Goal: Task Accomplishment & Management: Manage account settings

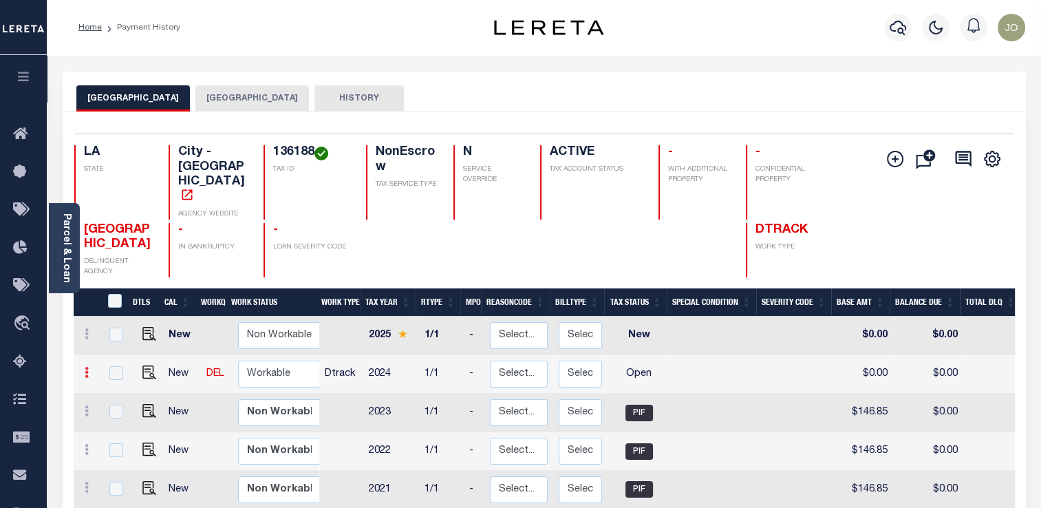
click at [89, 369] on link at bounding box center [86, 374] width 15 height 11
click at [114, 412] on img at bounding box center [120, 419] width 14 height 14
select select "OP2"
type input "$0.00"
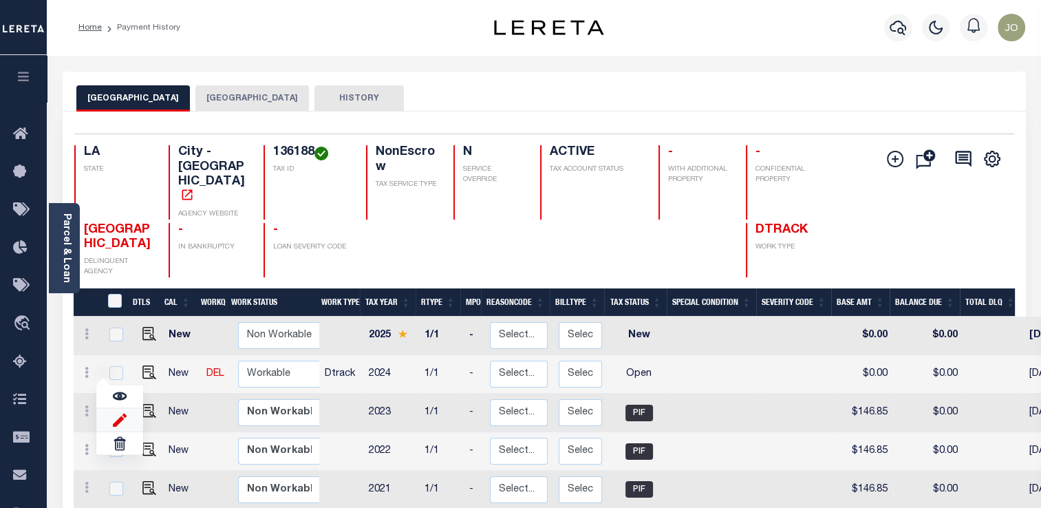
type input "[DATE]"
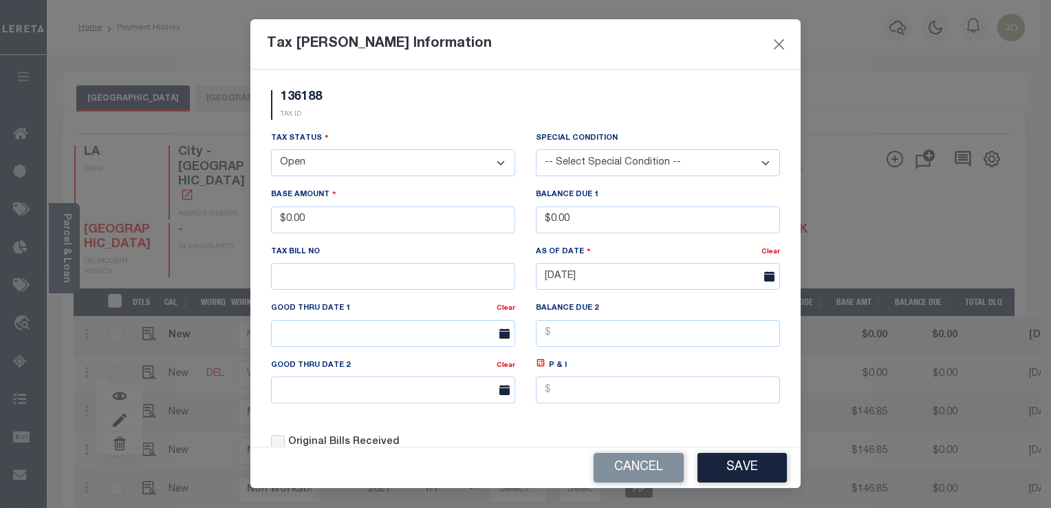
click at [350, 169] on select "- Select Status - Open Due/Unpaid Paid Incomplete No Tax Due Internal Refund Pr…" at bounding box center [393, 162] width 244 height 27
click at [344, 164] on select "- Select Status - Open Due/Unpaid Paid Incomplete No Tax Due Internal Refund Pr…" at bounding box center [393, 162] width 244 height 27
select select "PYD"
click at [271, 151] on select "- Select Status - Open Due/Unpaid Paid Incomplete No Tax Due Internal Refund Pr…" at bounding box center [393, 162] width 244 height 27
click at [776, 40] on button "Close" at bounding box center [779, 44] width 18 height 18
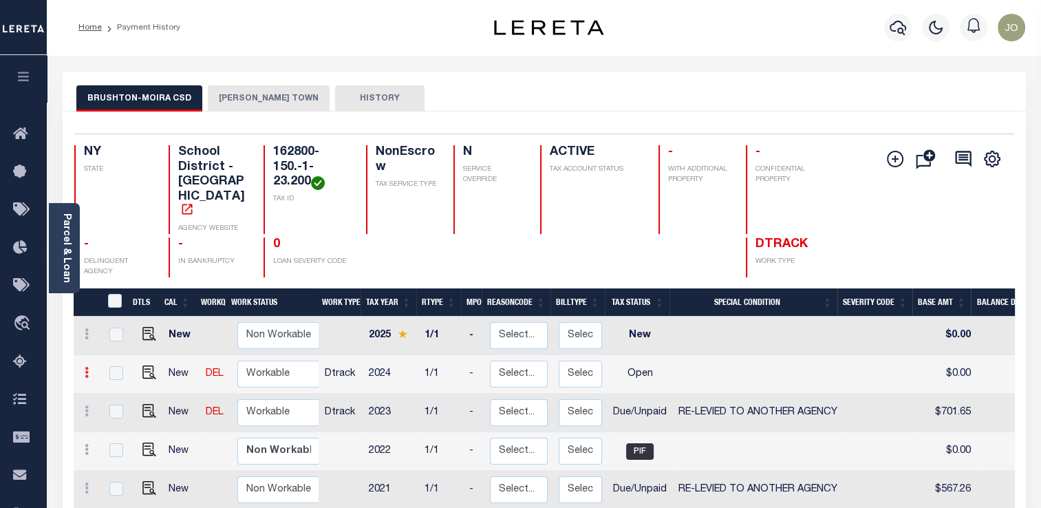
click at [90, 369] on link at bounding box center [86, 374] width 15 height 11
click at [116, 412] on img at bounding box center [120, 419] width 14 height 14
select select "OP2"
type input "$0.00"
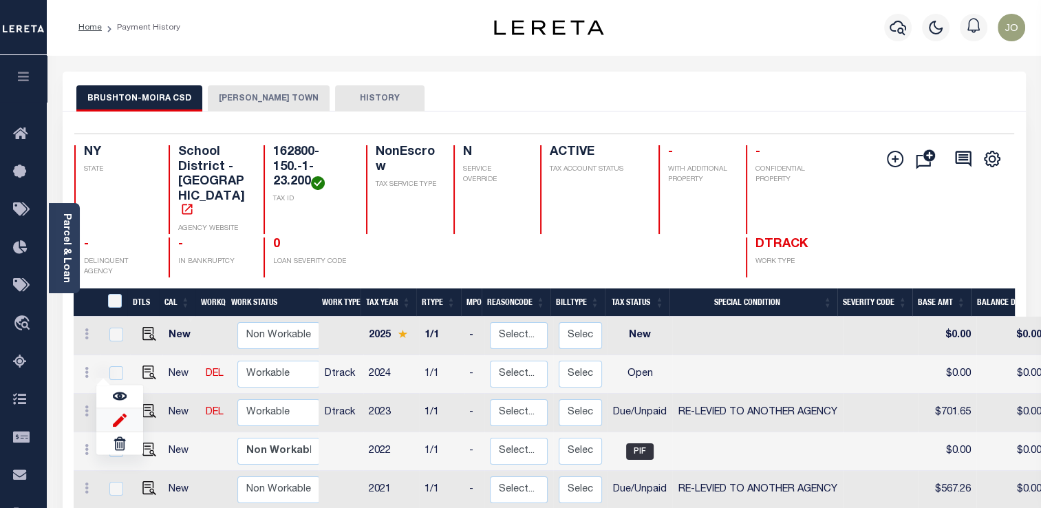
type input "08/18/2025"
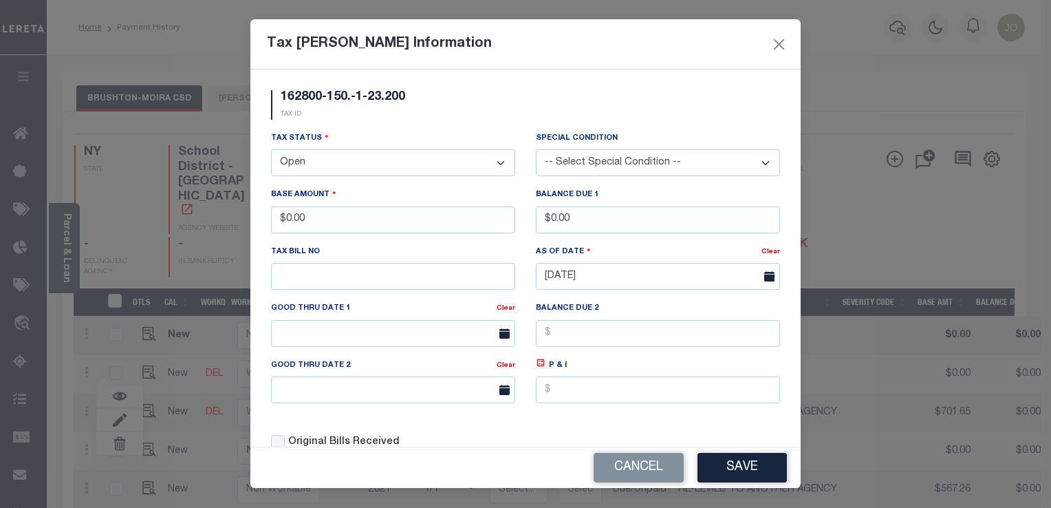
click at [363, 158] on select "- Select Status - Open Due/Unpaid Paid Incomplete No Tax Due Internal Refund Pr…" at bounding box center [393, 162] width 244 height 27
click at [316, 174] on select "- Select Status - Open Due/Unpaid Paid Incomplete No Tax Due Internal Refund Pr…" at bounding box center [393, 162] width 244 height 27
select select "PYD"
click at [271, 151] on select "- Select Status - Open Due/Unpaid Paid Incomplete No Tax Due Internal Refund Pr…" at bounding box center [393, 162] width 244 height 27
click at [732, 466] on button "Save" at bounding box center [742, 468] width 89 height 30
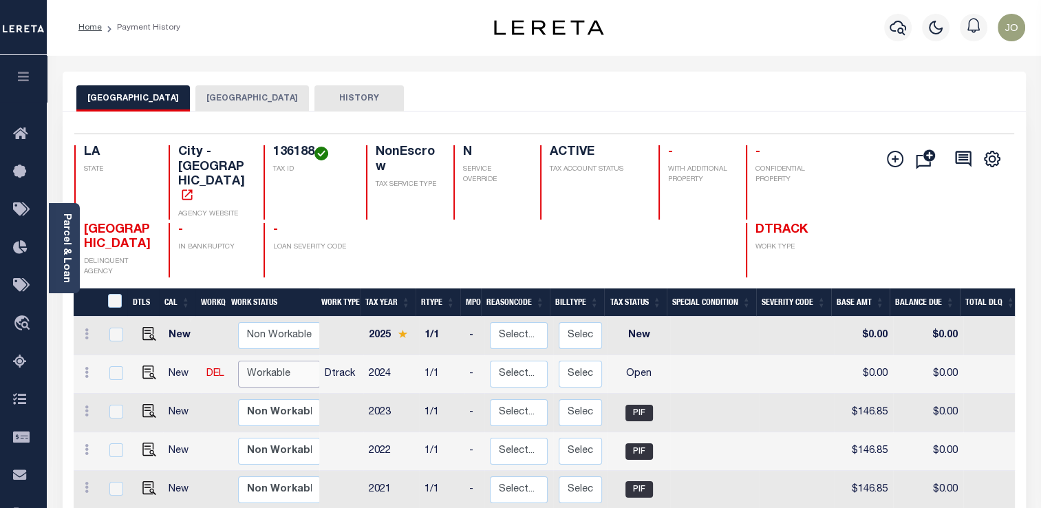
click at [296, 360] on select "Non Workable Workable" at bounding box center [279, 373] width 83 height 27
checkbox input "true"
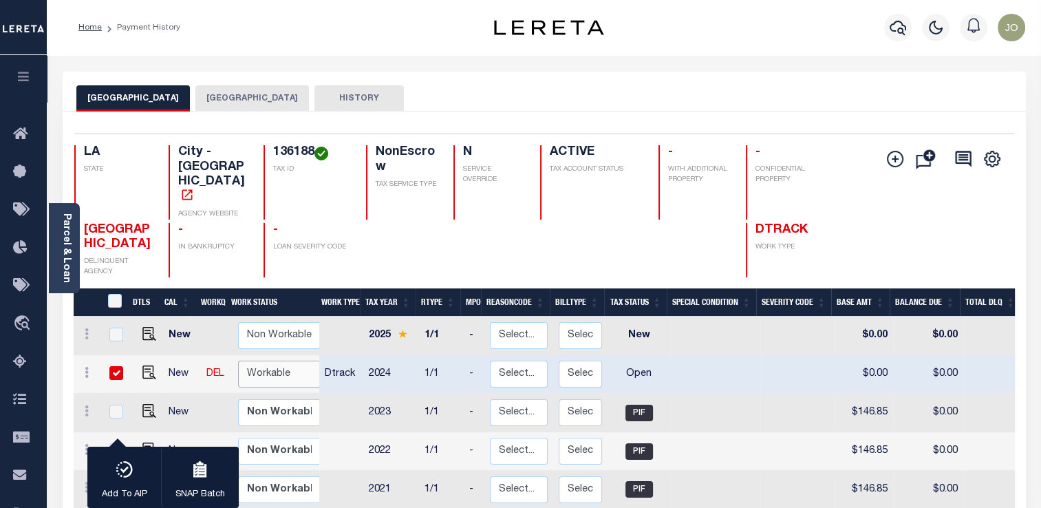
click at [301, 360] on select "Non Workable Workable" at bounding box center [279, 373] width 83 height 27
checkbox input "false"
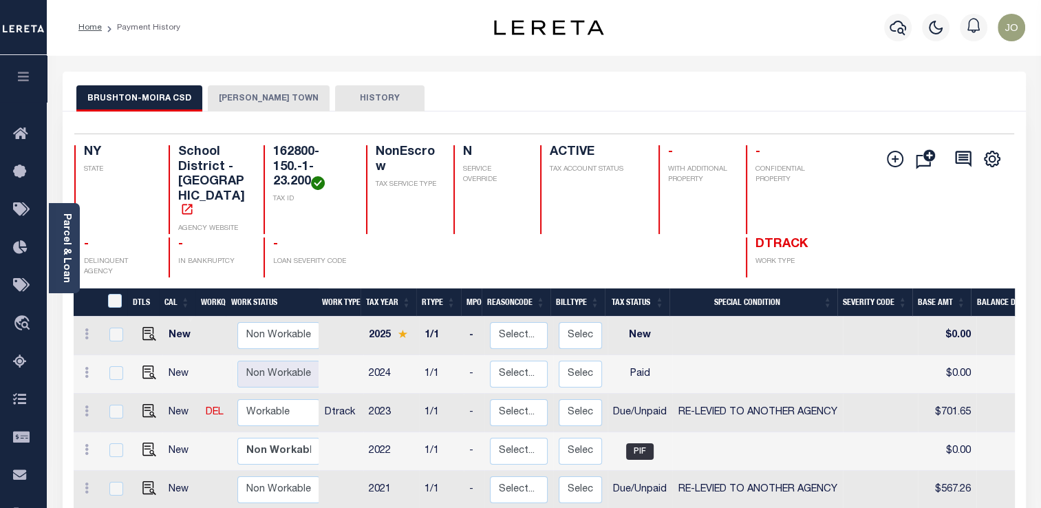
click at [200, 355] on td at bounding box center [215, 374] width 31 height 39
checkbox input "true"
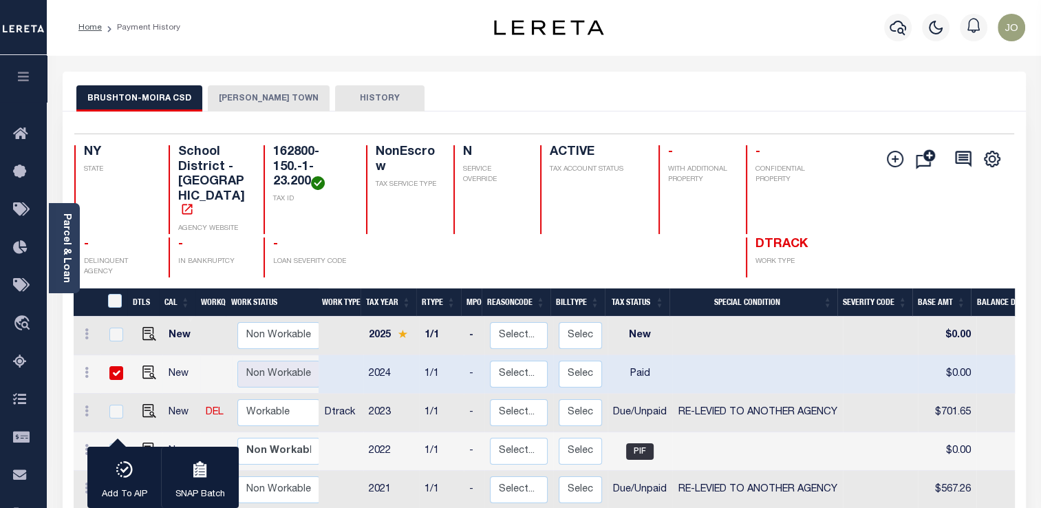
click at [211, 355] on td at bounding box center [215, 374] width 31 height 39
checkbox input "false"
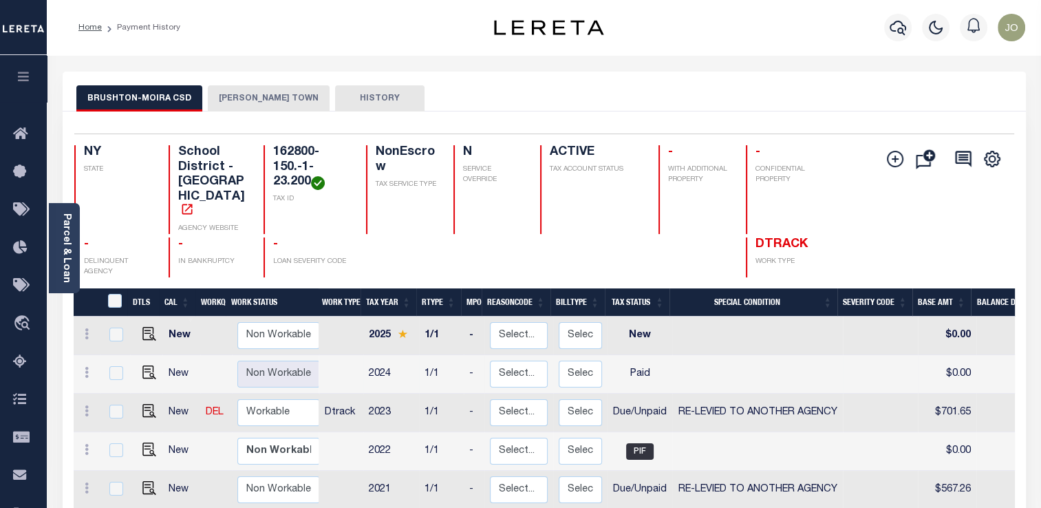
click at [349, 355] on td at bounding box center [341, 374] width 44 height 39
checkbox input "true"
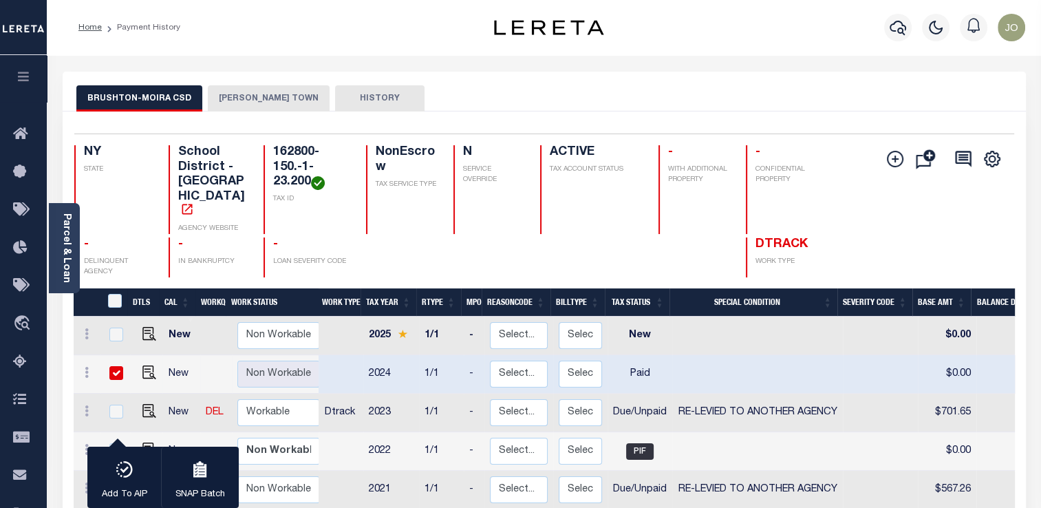
click at [118, 366] on input "checkbox" at bounding box center [116, 373] width 14 height 14
checkbox input "false"
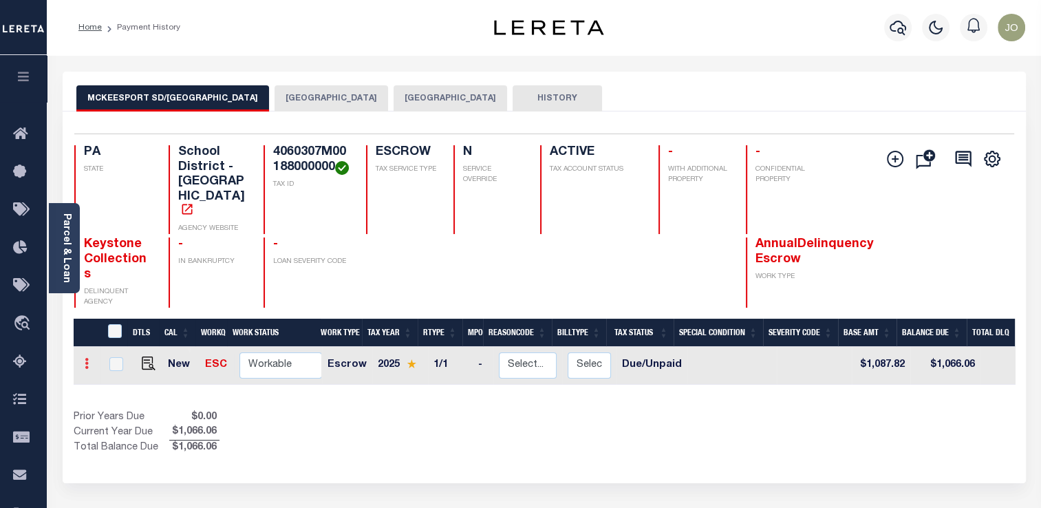
click at [88, 358] on icon at bounding box center [87, 363] width 4 height 11
click at [159, 350] on link at bounding box center [169, 361] width 47 height 23
select select "DUE"
type input "$1,087.82"
type input "$1,066.06"
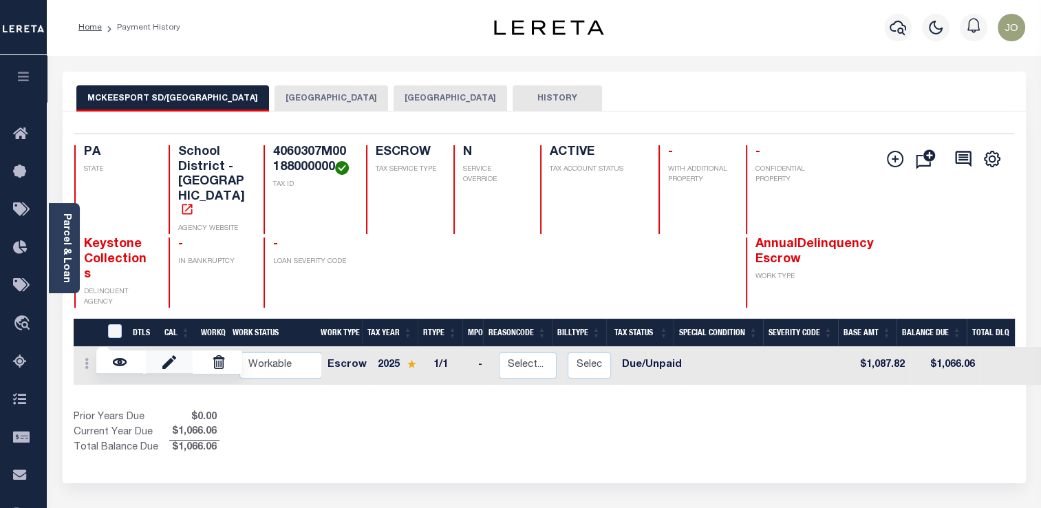
type input "GP8QN9QQ5"
type input "[DATE]"
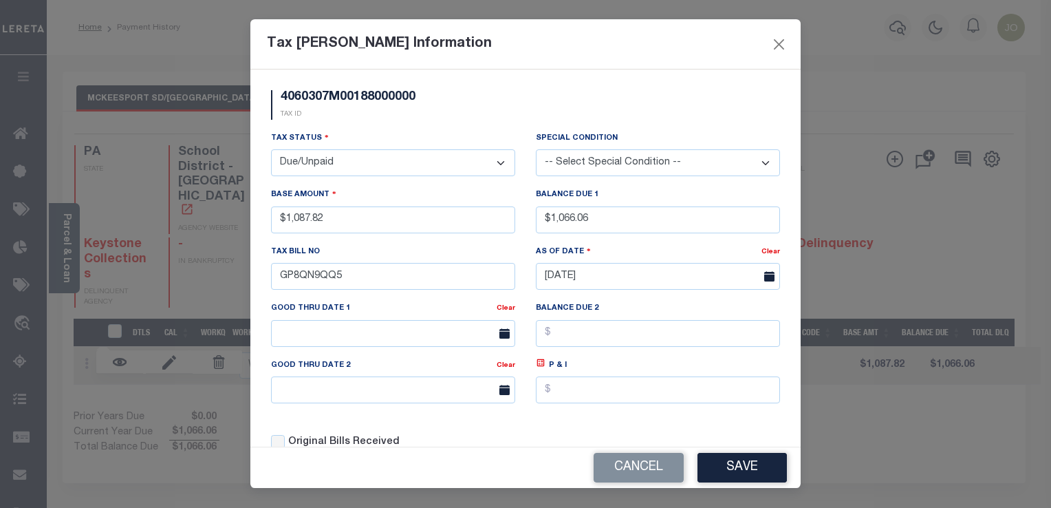
click at [374, 155] on select "- Select Status - Open Due/Unpaid Paid Incomplete No Tax Due Internal Refund Pr…" at bounding box center [393, 162] width 244 height 27
click at [349, 175] on select "- Select Status - Open Due/Unpaid Paid Incomplete No Tax Due Internal Refund Pr…" at bounding box center [393, 162] width 244 height 27
select select "PYD"
click at [271, 151] on select "- Select Status - Open Due/Unpaid Paid Incomplete No Tax Due Internal Refund Pr…" at bounding box center [393, 162] width 244 height 27
drag, startPoint x: 621, startPoint y: 222, endPoint x: 497, endPoint y: 223, distance: 123.8
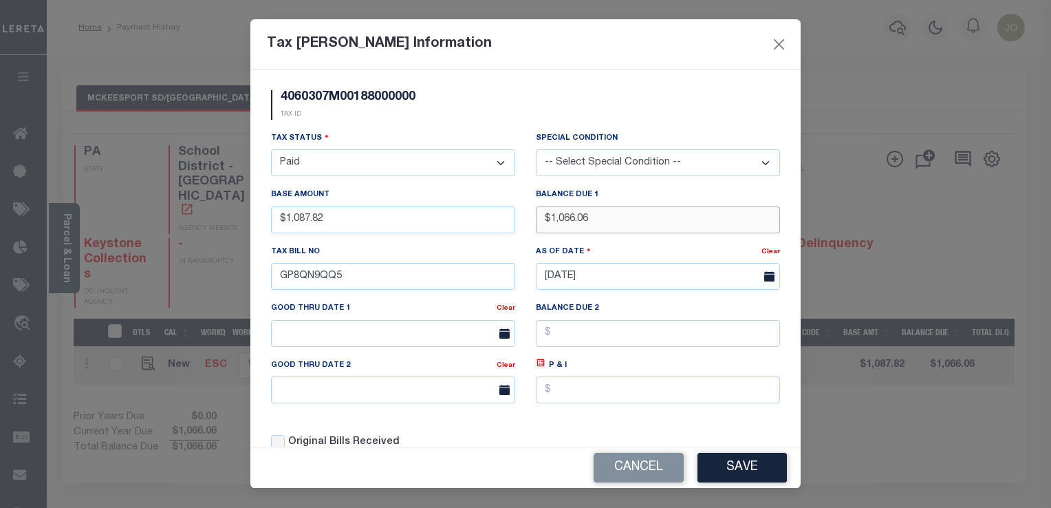
click at [497, 223] on div "Tax Status - Select Status - Open Due/Unpaid Paid Incomplete No Tax Due Interna…" at bounding box center [526, 296] width 530 height 330
type input "$0.00"
drag, startPoint x: 405, startPoint y: 231, endPoint x: 227, endPoint y: 234, distance: 177.5
click at [227, 234] on div "Tax Bill Amount Information 4060307M00188000000 TAX ID Installment: TaxID: Tax …" at bounding box center [525, 254] width 1051 height 508
type input "$0.00"
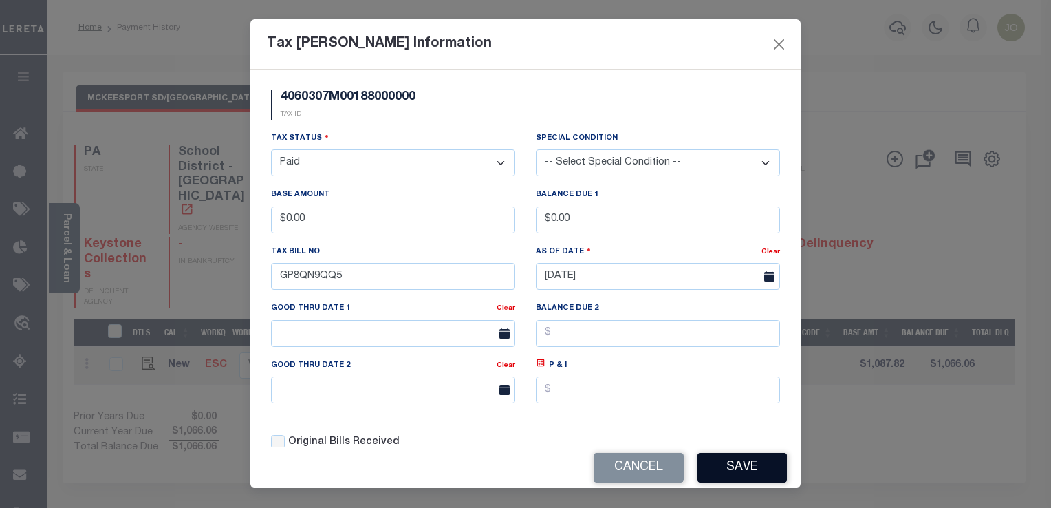
click at [750, 466] on button "Save" at bounding box center [742, 468] width 89 height 30
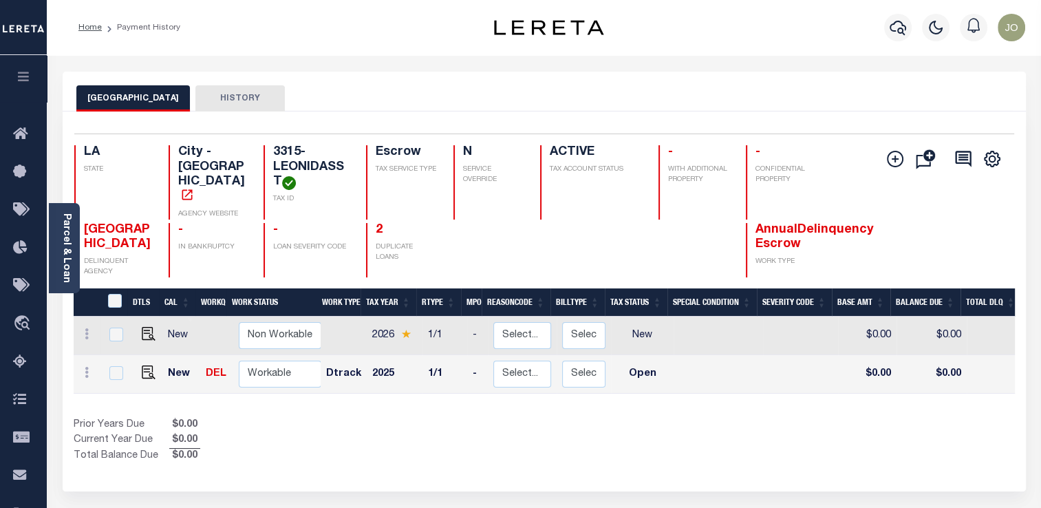
drag, startPoint x: 381, startPoint y: 221, endPoint x: 438, endPoint y: 100, distance: 132.9
click at [438, 100] on div "NEW ORLEANS CITY HISTORY" at bounding box center [544, 97] width 936 height 25
click at [380, 224] on link "2" at bounding box center [379, 230] width 7 height 12
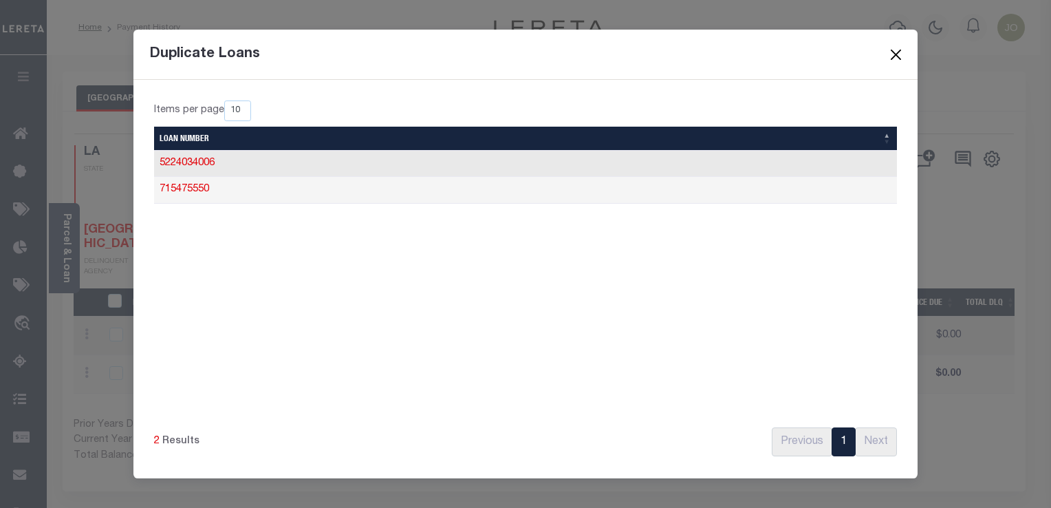
click at [896, 51] on button "Close" at bounding box center [896, 55] width 18 height 18
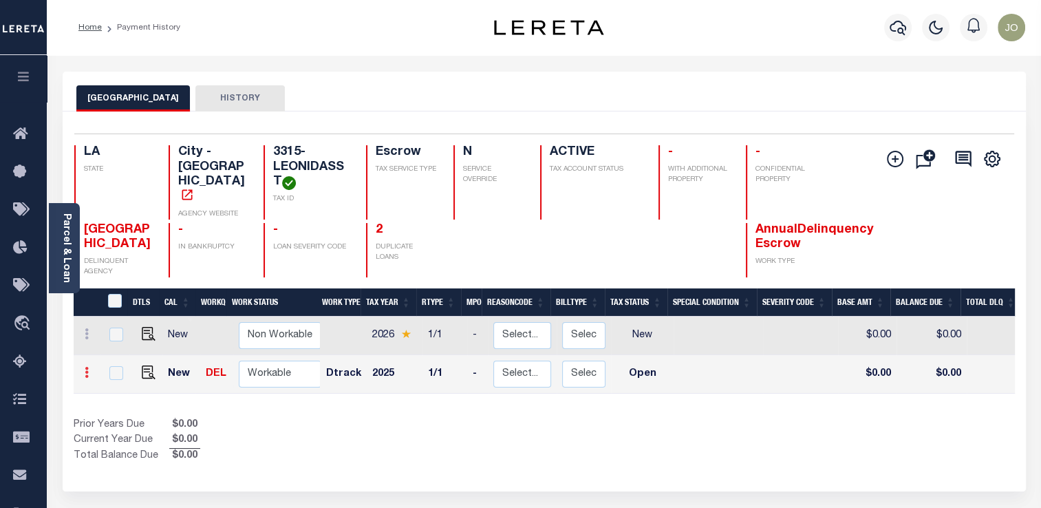
click at [89, 378] on link at bounding box center [86, 374] width 15 height 11
click at [164, 374] on img at bounding box center [169, 367] width 14 height 14
select select "OP2"
type input "$0.00"
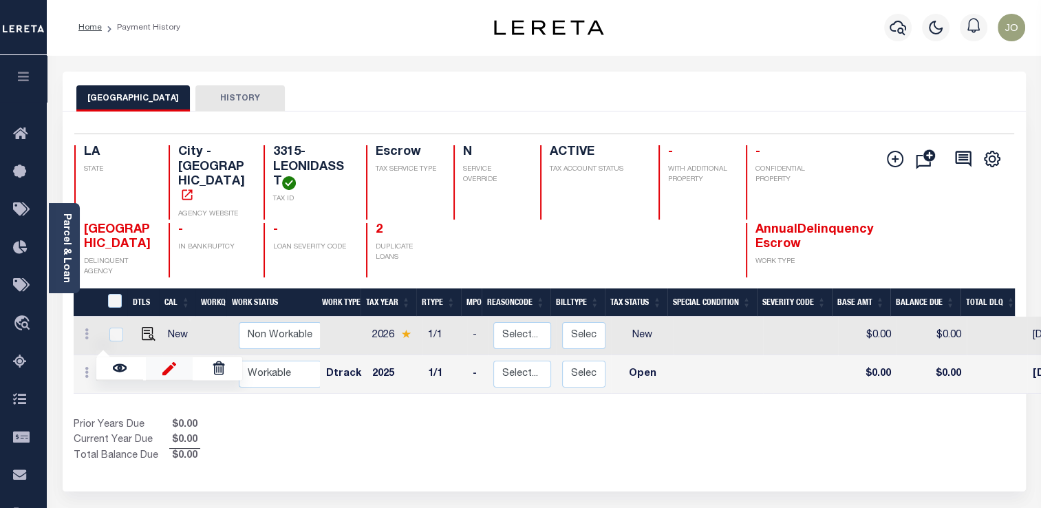
type input "[DATE]"
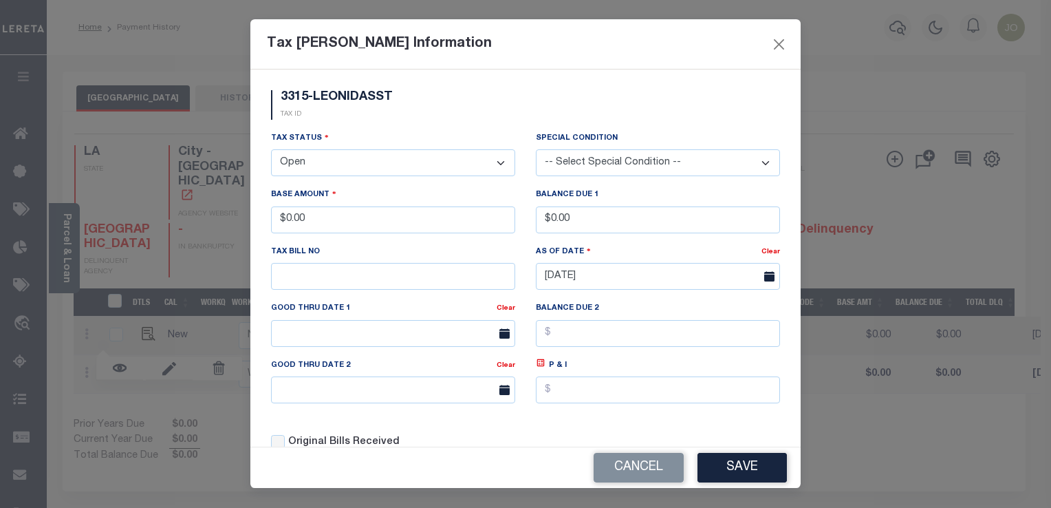
click at [481, 167] on select "- Select Status - Open Due/Unpaid Paid Incomplete No Tax Due Internal Refund Pr…" at bounding box center [393, 162] width 244 height 27
click at [440, 167] on select "- Select Status - Open Due/Unpaid Paid Incomplete No Tax Due Internal Refund Pr…" at bounding box center [393, 162] width 244 height 27
select select "PYD"
click at [271, 151] on select "- Select Status - Open Due/Unpaid Paid Incomplete No Tax Due Internal Refund Pr…" at bounding box center [393, 162] width 244 height 27
click at [735, 464] on button "Save" at bounding box center [742, 468] width 89 height 30
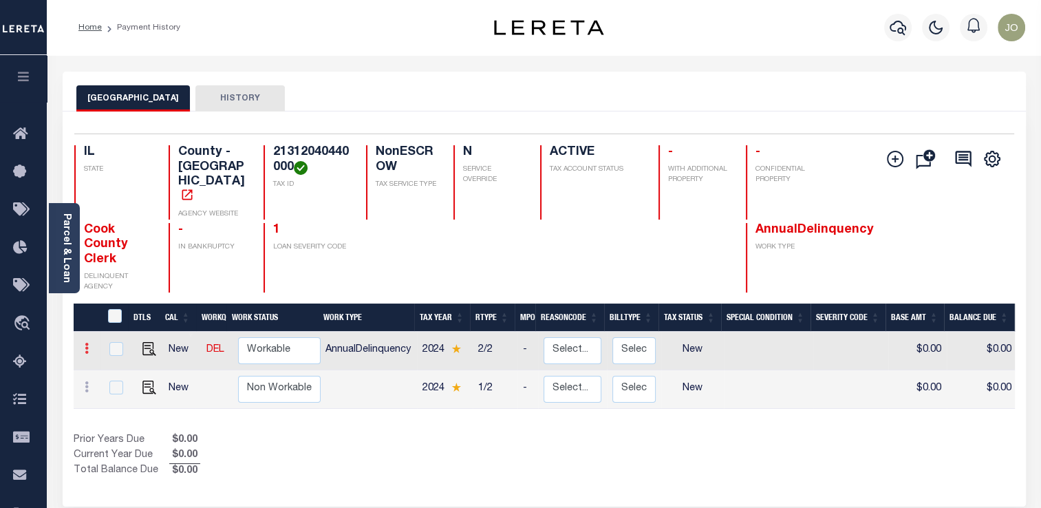
click at [92, 345] on link at bounding box center [86, 350] width 15 height 11
click at [164, 365] on img at bounding box center [169, 372] width 14 height 14
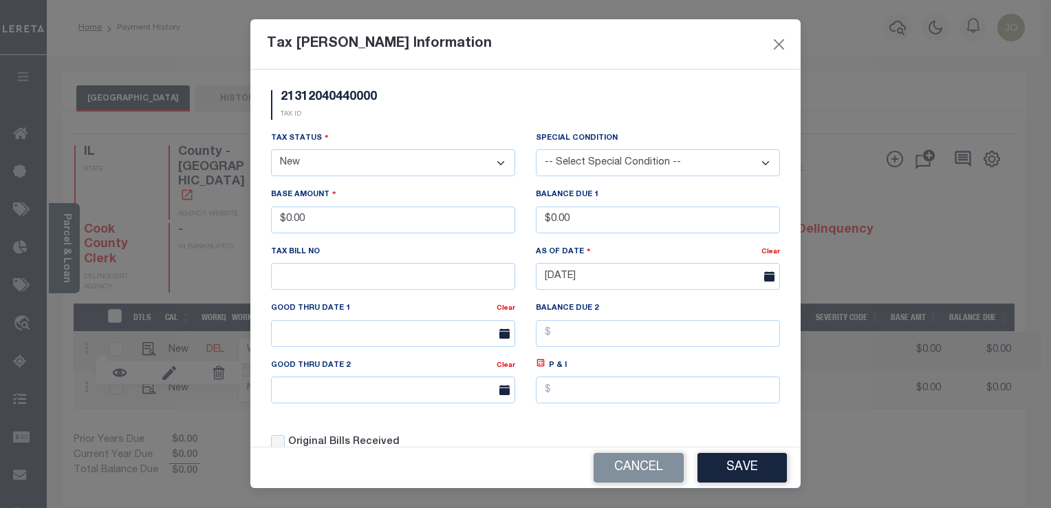
click at [294, 169] on select "- Select Status - Open Due/Unpaid Paid Incomplete No Tax Due Internal Refund Pr…" at bounding box center [393, 162] width 244 height 27
click at [779, 41] on button "Close" at bounding box center [779, 44] width 18 height 18
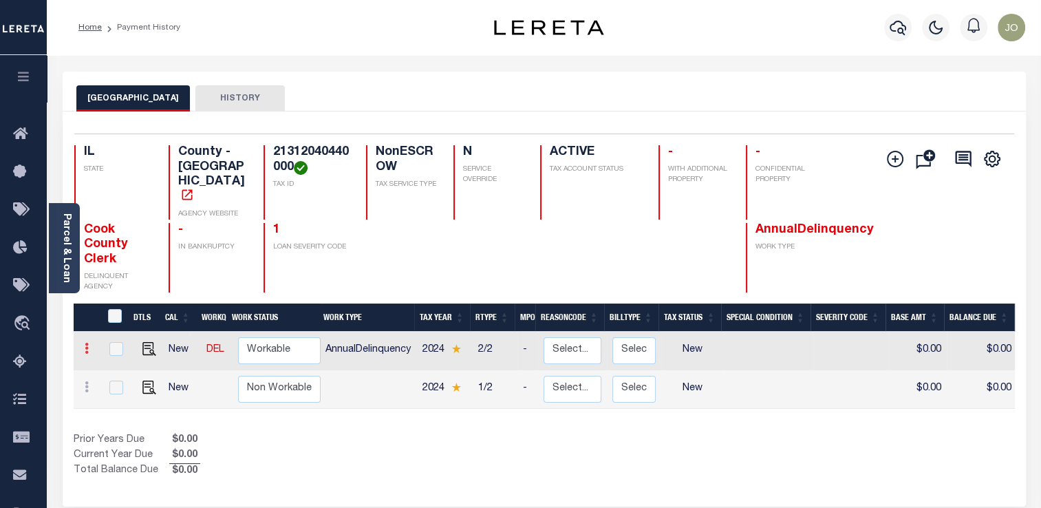
click at [87, 343] on icon at bounding box center [87, 348] width 4 height 11
click at [166, 365] on img at bounding box center [169, 372] width 14 height 14
type input "$0.00"
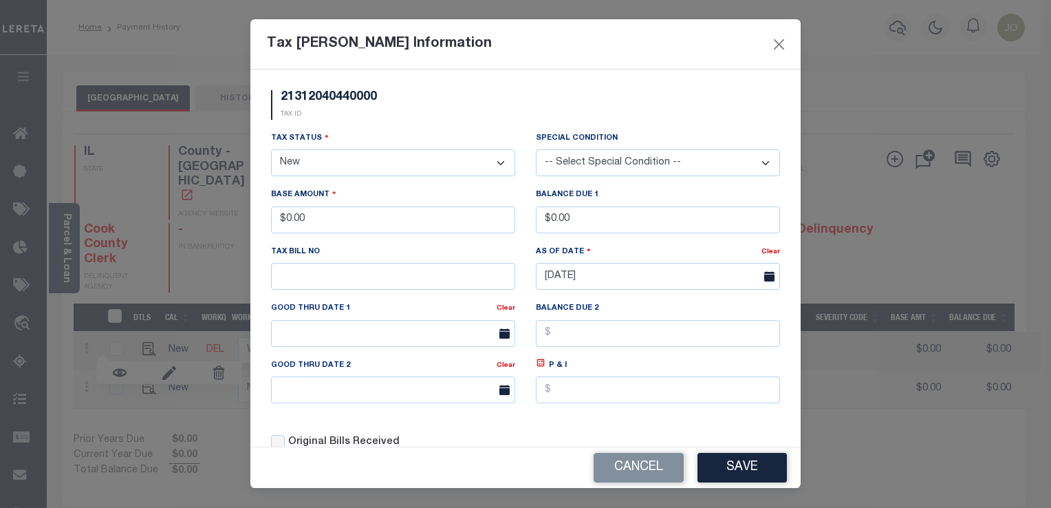
click at [409, 155] on select "- Select Status - Open Due/Unpaid Paid Incomplete No Tax Due Internal Refund Pr…" at bounding box center [393, 162] width 244 height 27
click at [376, 176] on select "- Select Status - Open Due/Unpaid Paid Incomplete No Tax Due Internal Refund Pr…" at bounding box center [393, 162] width 244 height 27
select select "PYD"
click at [271, 151] on select "- Select Status - Open Due/Unpaid Paid Incomplete No Tax Due Internal Refund Pr…" at bounding box center [393, 162] width 244 height 27
click at [719, 475] on button "Save" at bounding box center [742, 468] width 89 height 30
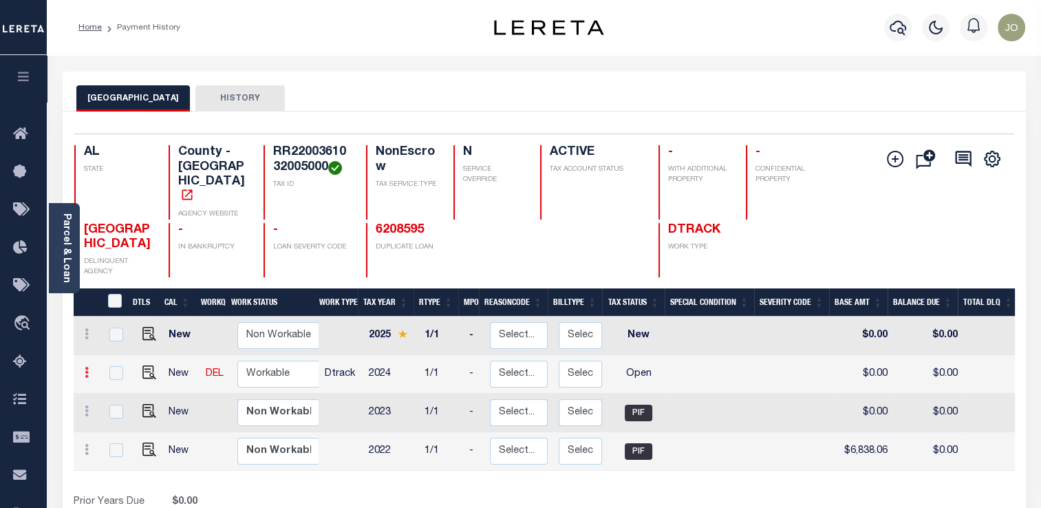
click at [87, 367] on icon at bounding box center [87, 372] width 4 height 11
click at [124, 412] on img at bounding box center [120, 419] width 14 height 14
select select "OP2"
type input "$0.00"
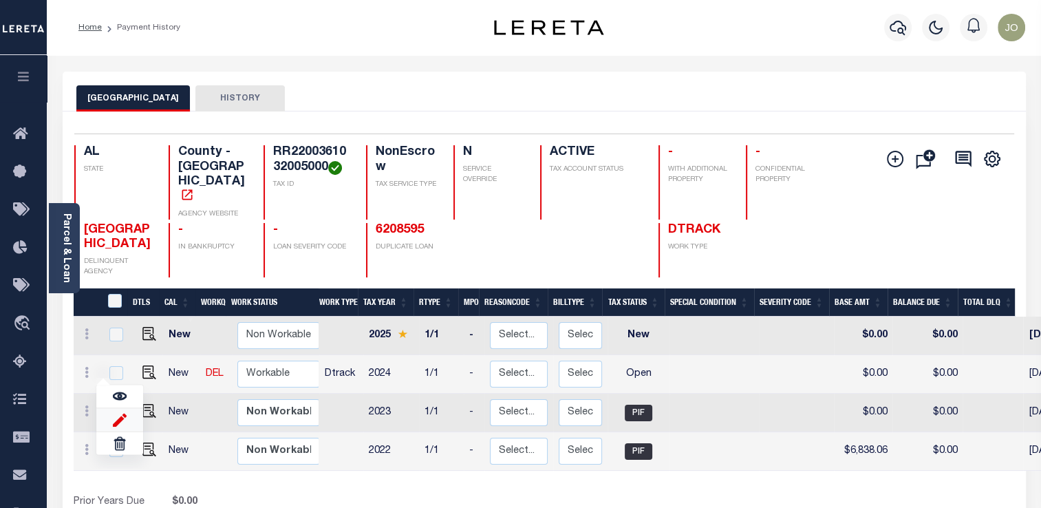
type input "[DATE]"
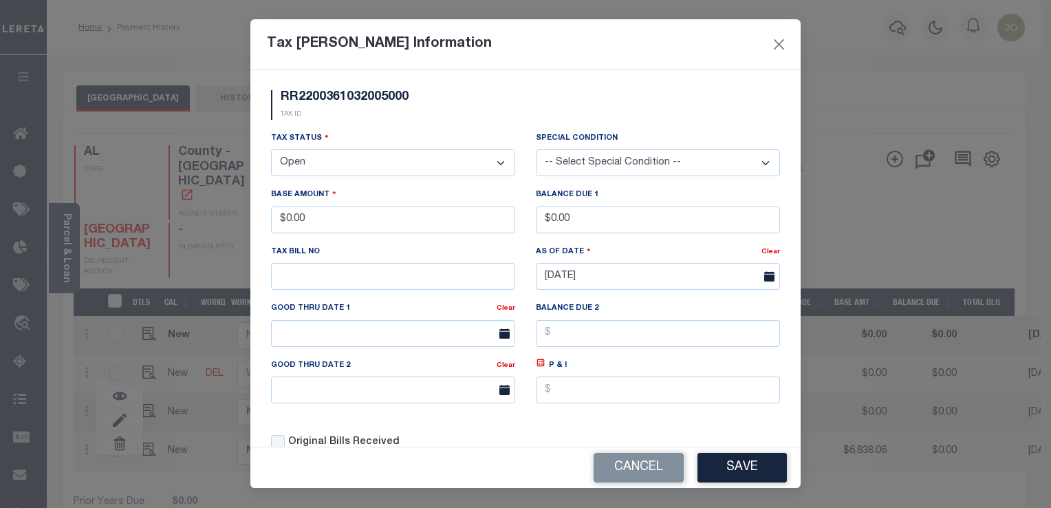
click at [438, 172] on select "- Select Status - Open Due/Unpaid Paid Incomplete No Tax Due Internal Refund Pr…" at bounding box center [393, 162] width 244 height 27
click at [405, 161] on select "- Select Status - Open Due/Unpaid Paid Incomplete No Tax Due Internal Refund Pr…" at bounding box center [393, 162] width 244 height 27
select select "PYD"
click at [271, 151] on select "- Select Status - Open Due/Unpaid Paid Incomplete No Tax Due Internal Refund Pr…" at bounding box center [393, 162] width 244 height 27
click at [719, 468] on button "Save" at bounding box center [742, 468] width 89 height 30
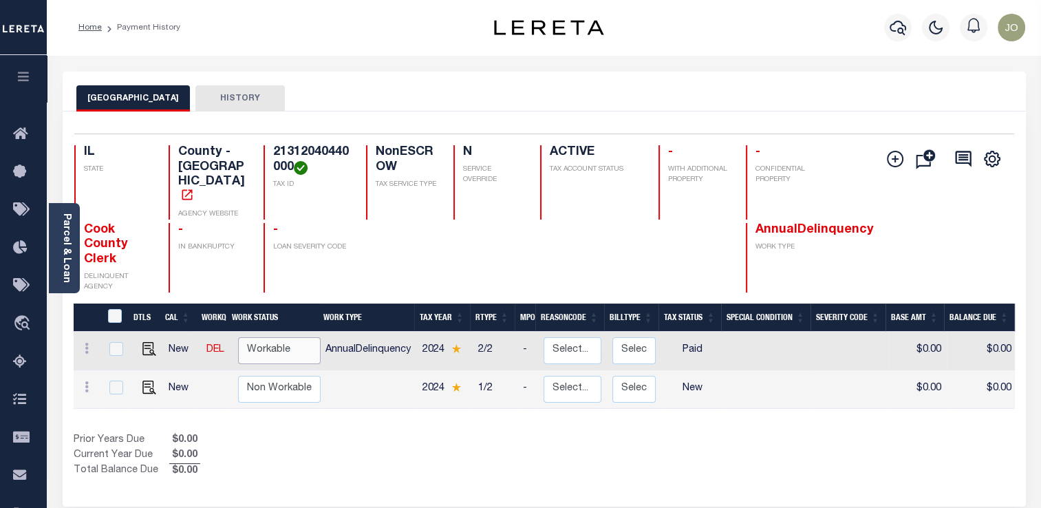
click at [271, 337] on select "Non Workable Workable" at bounding box center [279, 350] width 83 height 27
checkbox input "true"
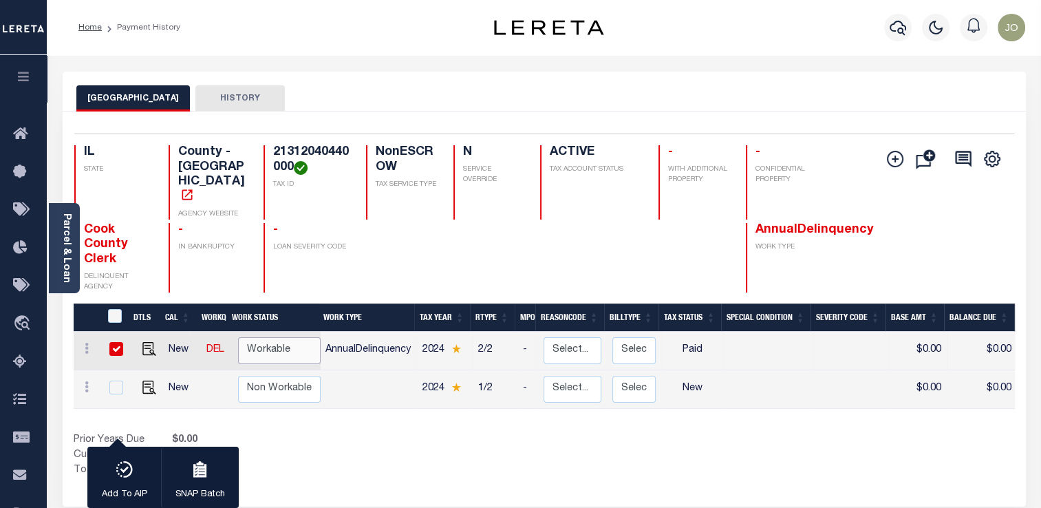
click at [271, 337] on select "Non Workable Workable" at bounding box center [279, 350] width 83 height 27
checkbox input "false"
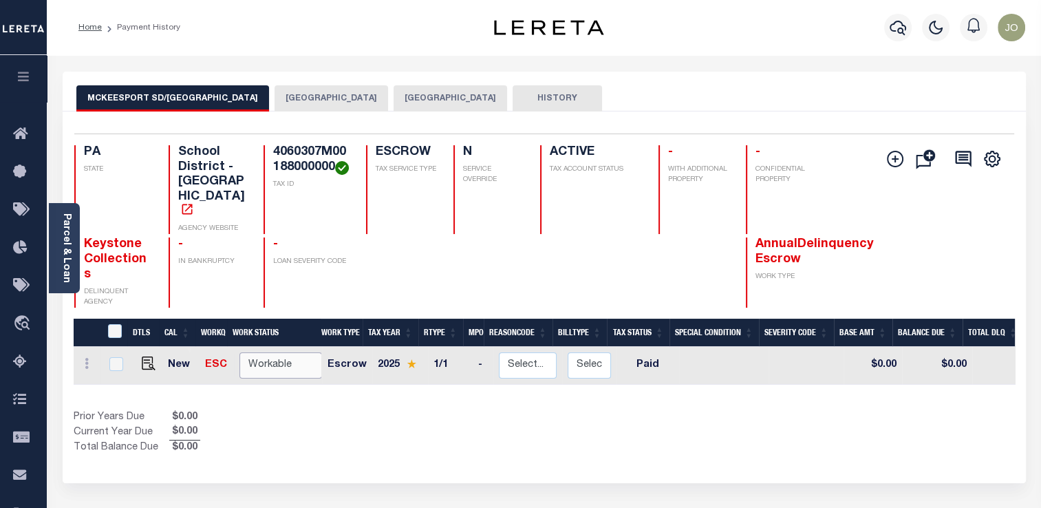
click at [274, 352] on select "Non Workable Workable" at bounding box center [280, 365] width 83 height 27
checkbox input "true"
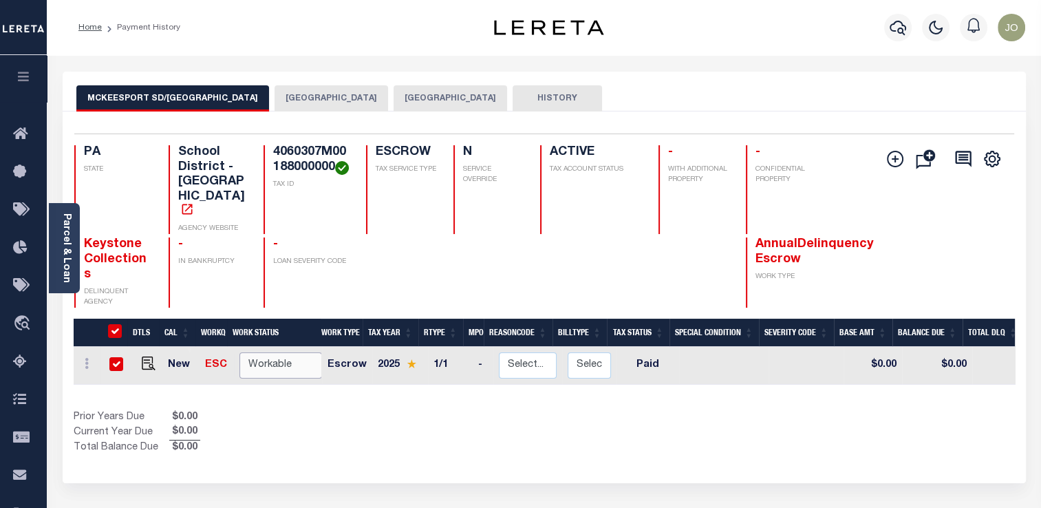
checkbox input "true"
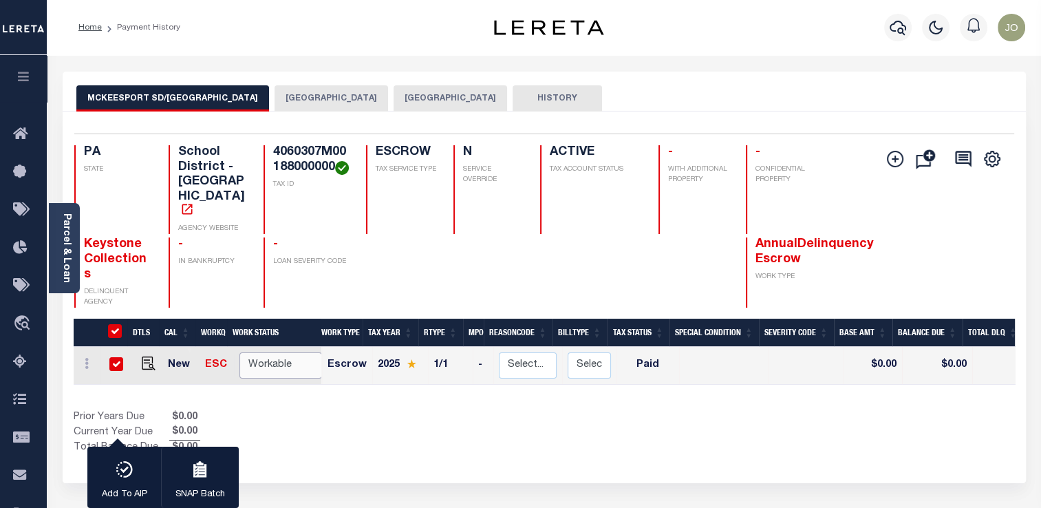
click at [274, 352] on select "Non Workable Workable" at bounding box center [280, 365] width 83 height 27
checkbox input "false"
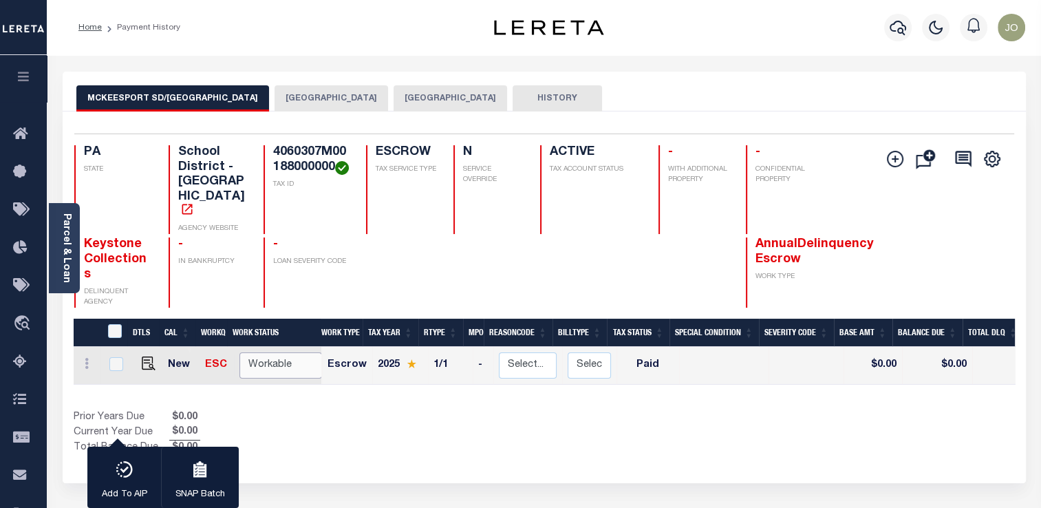
checkbox input "false"
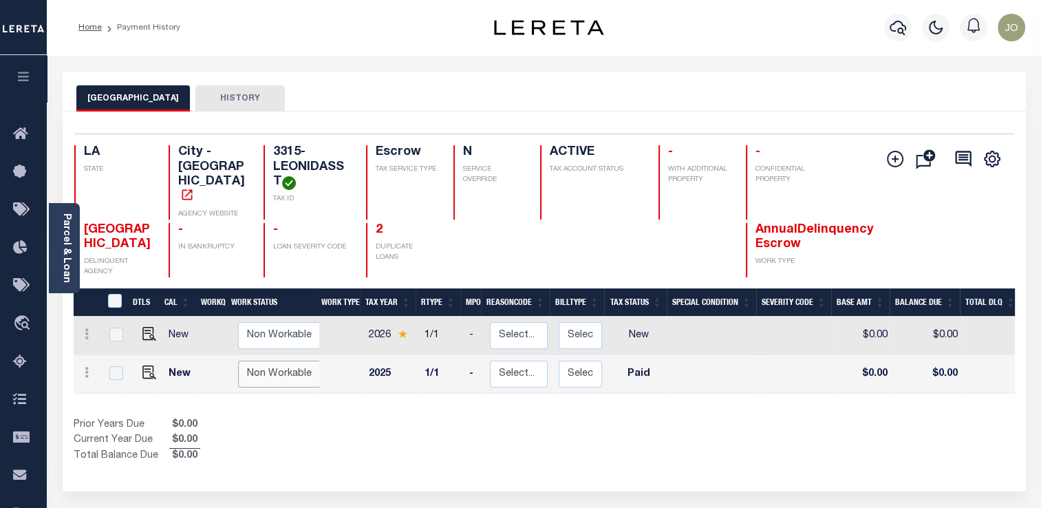
click at [274, 378] on select "Non Workable Workable" at bounding box center [279, 373] width 83 height 27
checkbox input "true"
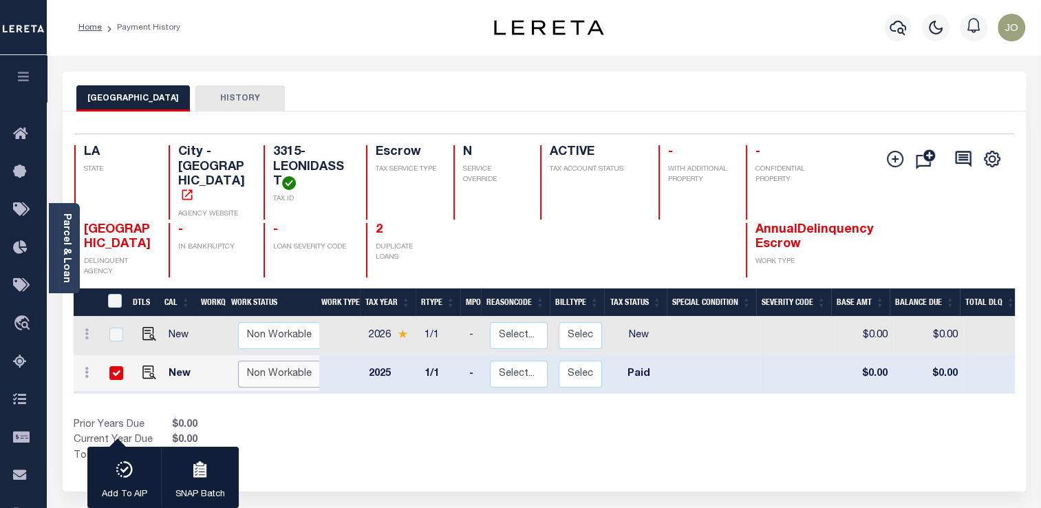
click at [274, 378] on select "Non Workable Workable" at bounding box center [279, 373] width 83 height 27
checkbox input "false"
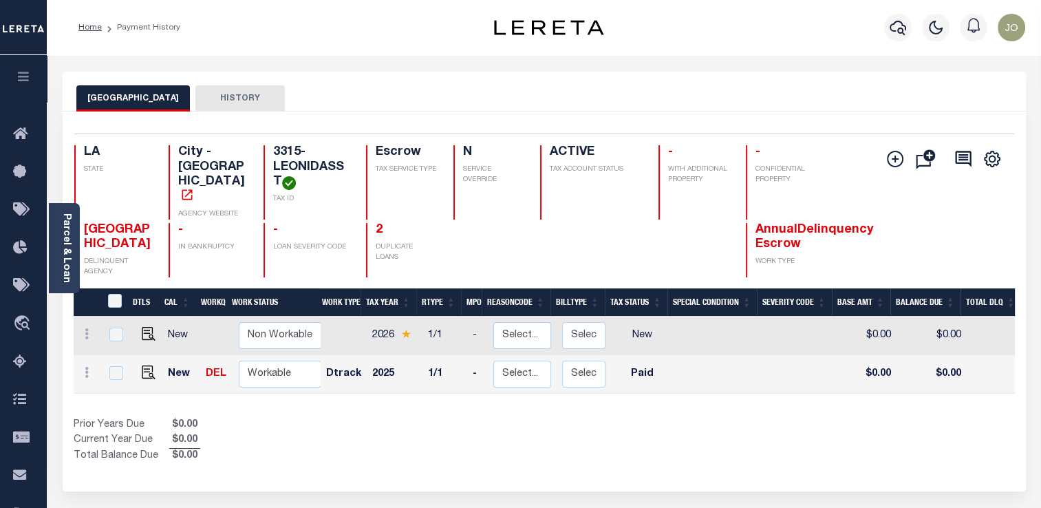
click at [980, 68] on div "Parcel & Loan Loan Details 40011222 LOAN NO NEW" at bounding box center [544, 458] width 984 height 807
click at [292, 370] on select "Non Workable Workable" at bounding box center [279, 373] width 83 height 27
checkbox input "true"
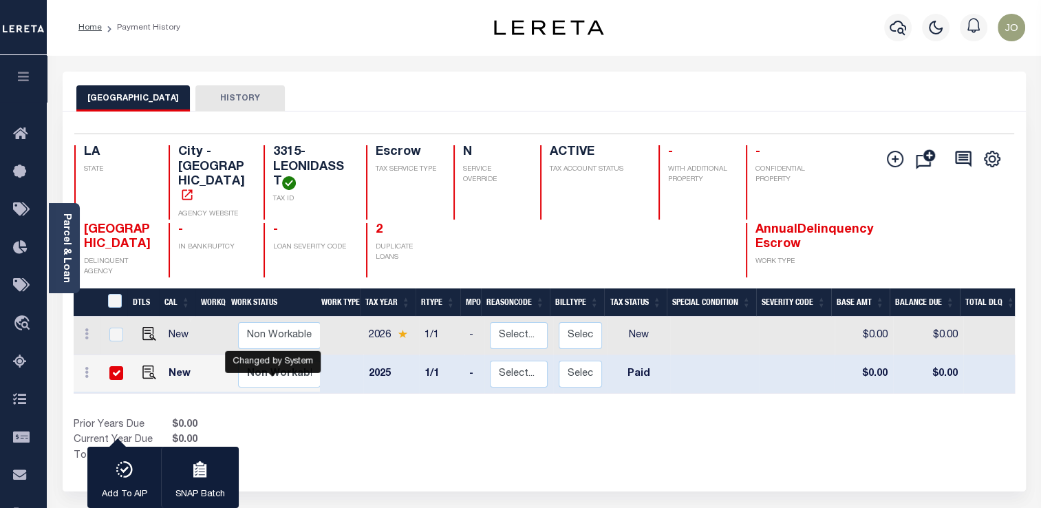
click at [360, 417] on div "DTLS CAL WorkQ Work Status Work Type Tax Year RType MPO ReasonCode BillType Tax…" at bounding box center [544, 375] width 941 height 175
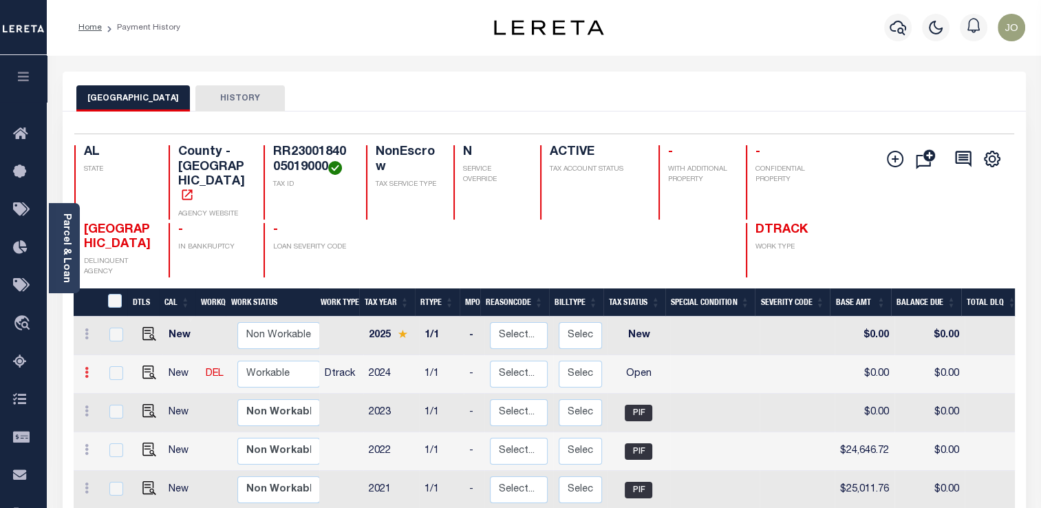
click at [93, 369] on link at bounding box center [86, 374] width 15 height 11
click at [131, 408] on link at bounding box center [119, 419] width 47 height 23
select select "OP2"
type input "$0.00"
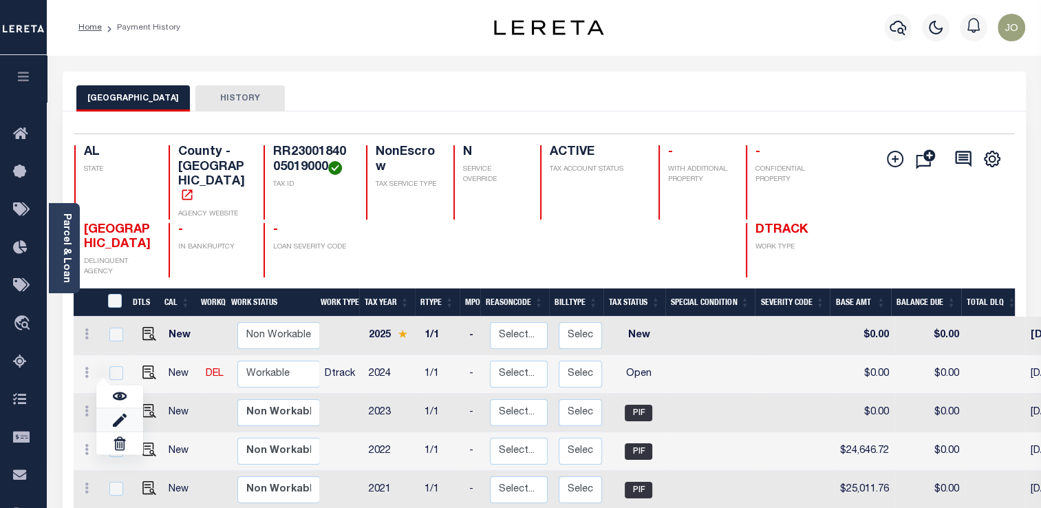
type input "[DATE]"
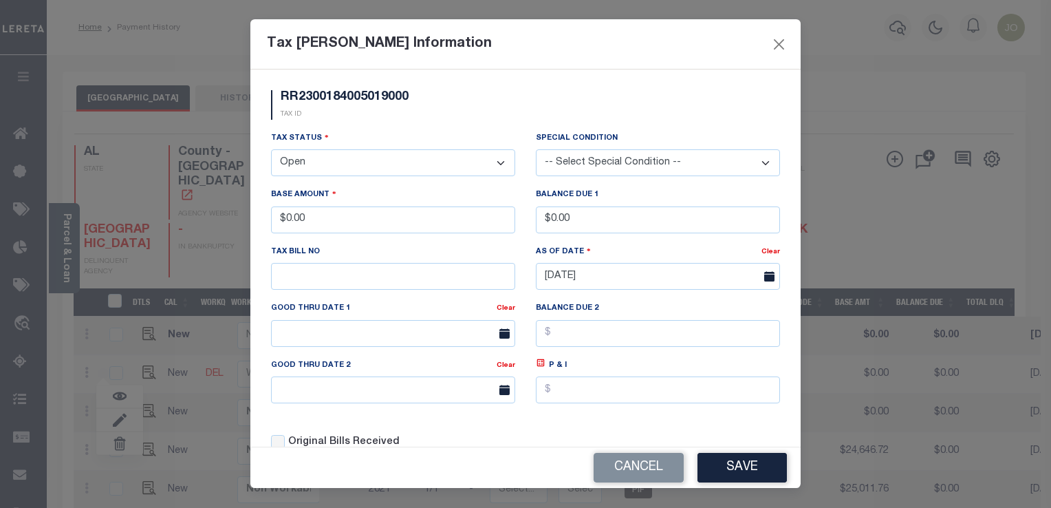
click at [409, 164] on select "- Select Status - Open Due/Unpaid Paid Incomplete No Tax Due Internal Refund Pr…" at bounding box center [393, 162] width 244 height 27
click at [415, 163] on select "- Select Status - Open Due/Unpaid Paid Incomplete No Tax Due Internal Refund Pr…" at bounding box center [393, 162] width 244 height 27
select select "PYD"
click at [271, 151] on select "- Select Status - Open Due/Unpaid Paid Incomplete No Tax Due Internal Refund Pr…" at bounding box center [393, 162] width 244 height 27
click at [738, 460] on button "Save" at bounding box center [742, 468] width 89 height 30
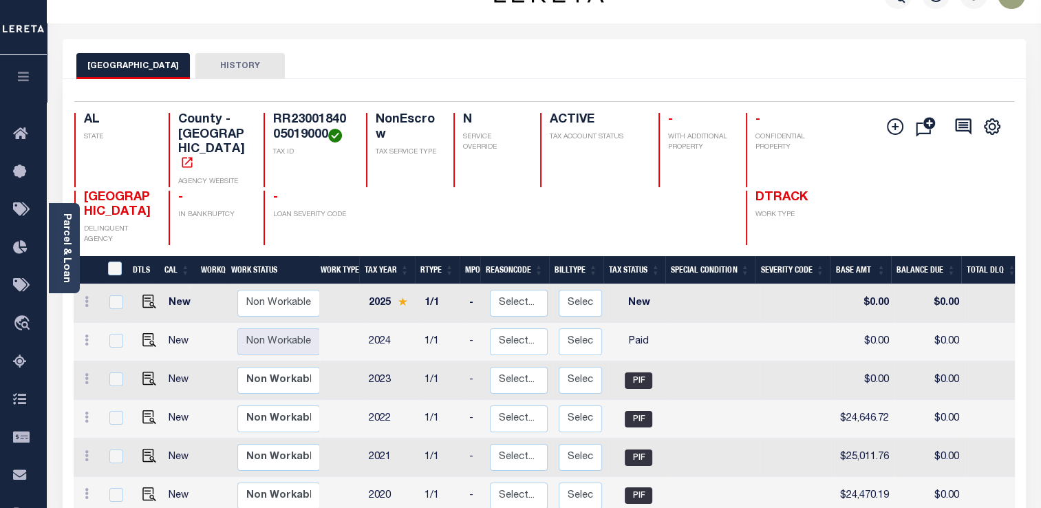
scroll to position [1, 0]
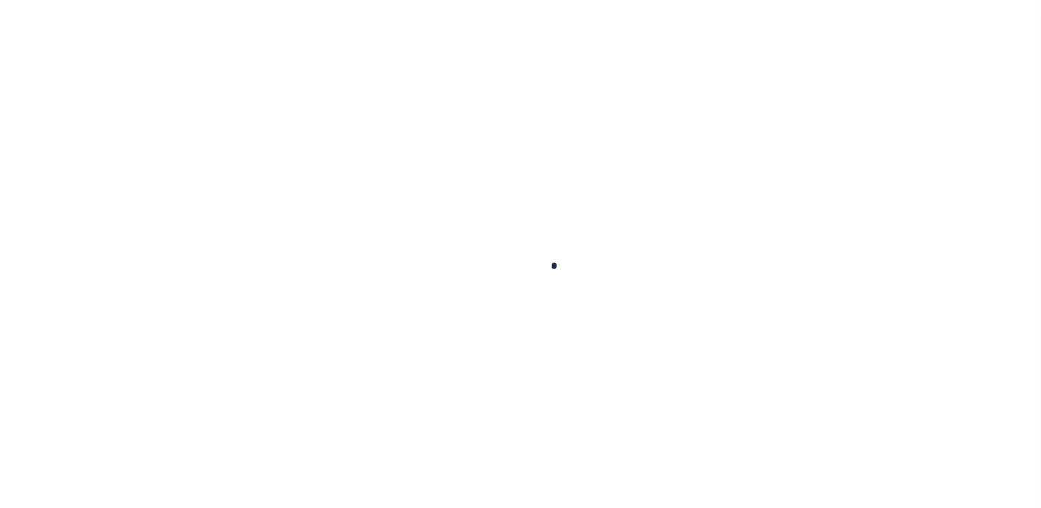
scroll to position [1, 0]
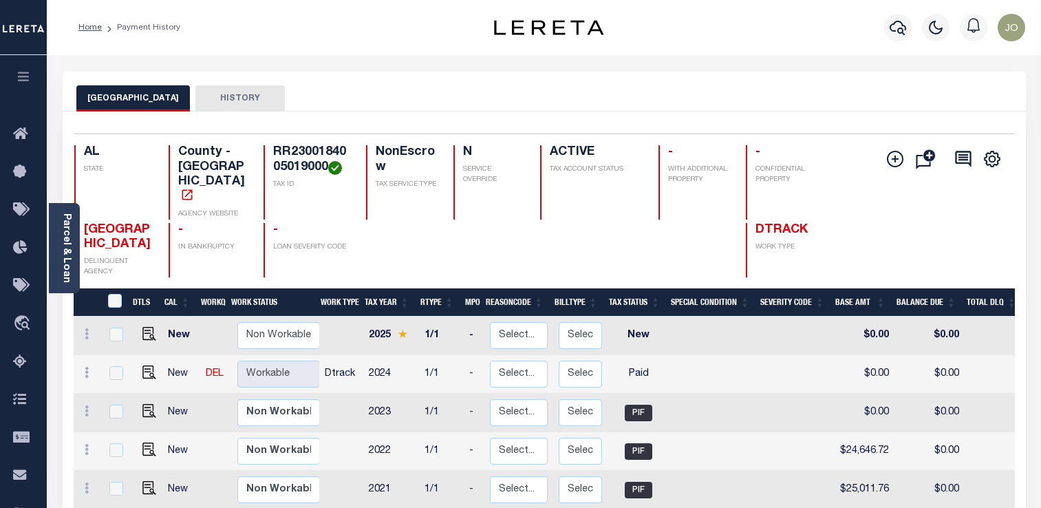
scroll to position [1, 0]
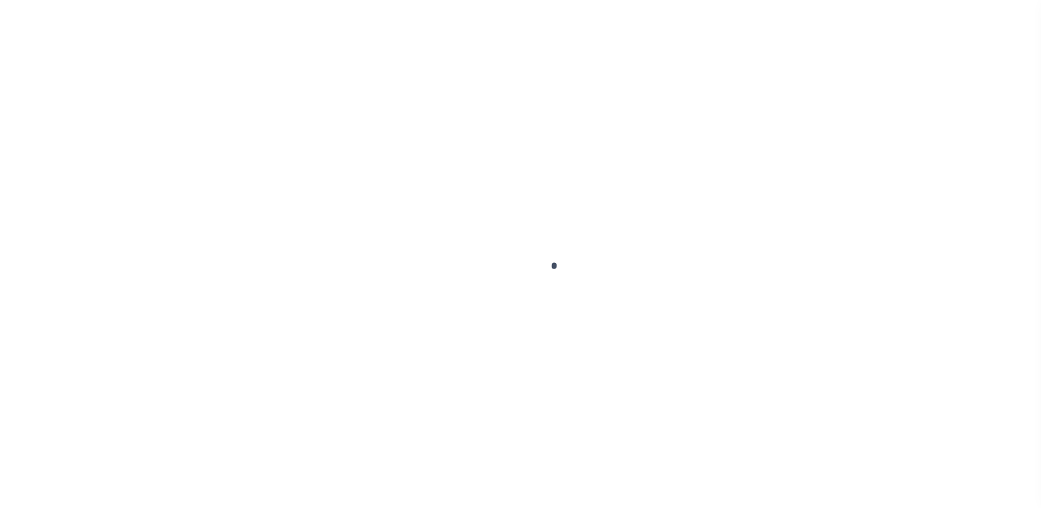
scroll to position [1, 0]
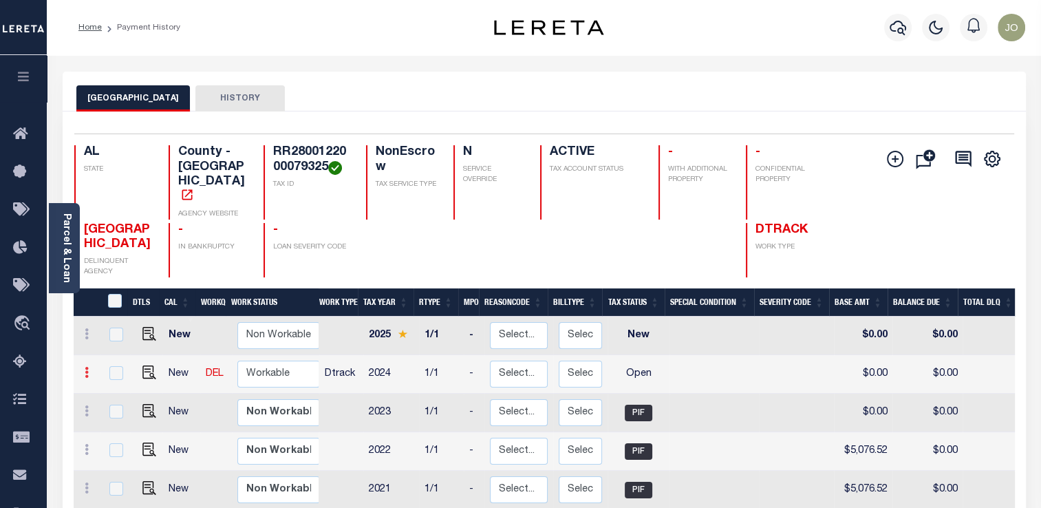
click at [87, 367] on icon at bounding box center [87, 372] width 4 height 11
click at [129, 408] on link at bounding box center [119, 419] width 47 height 23
select select "OP2"
type input "$0.00"
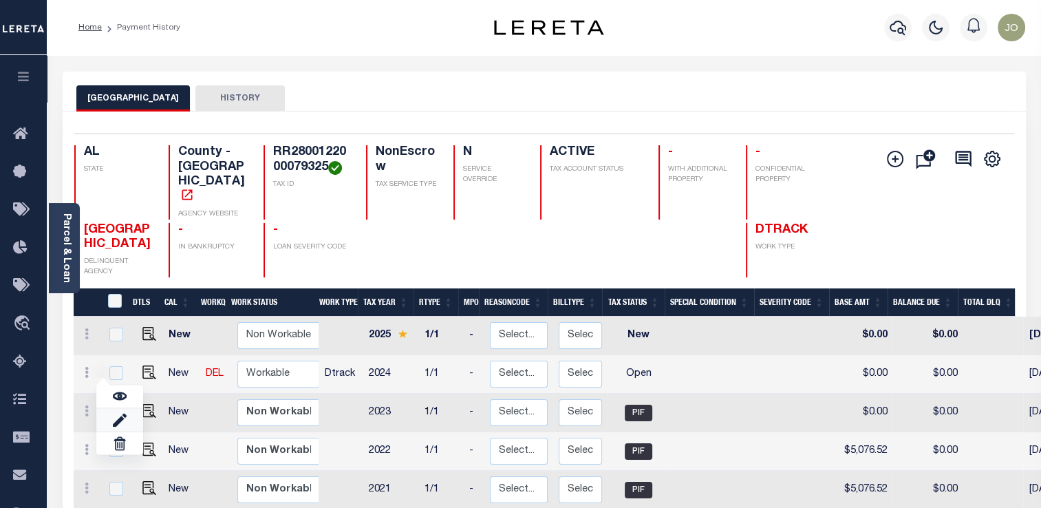
type input "[DATE]"
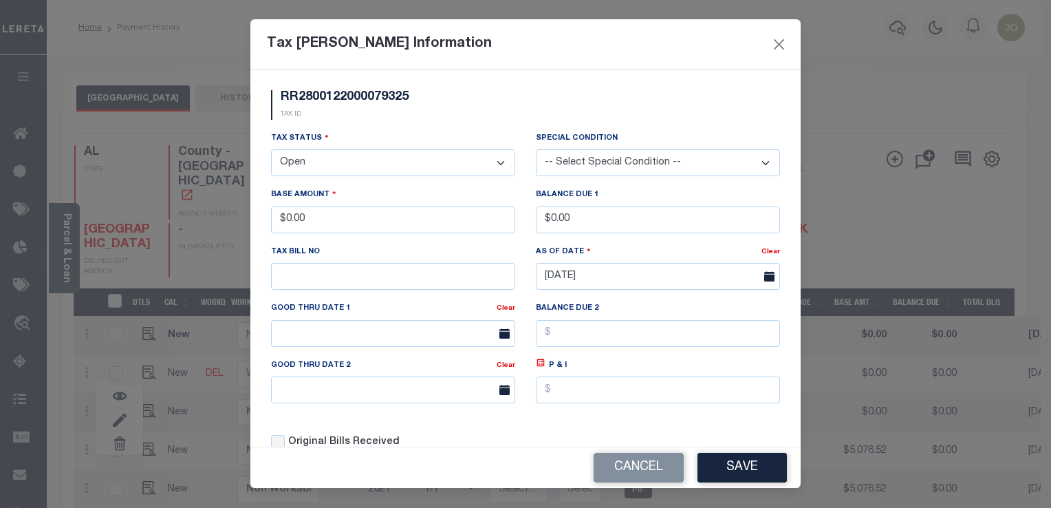
click at [449, 177] on div "Tax Status - Select Status - Open Due/Unpaid Paid Incomplete No Tax Due Interna…" at bounding box center [393, 159] width 265 height 56
click at [450, 169] on select "- Select Status - Open Due/Unpaid Paid Incomplete No Tax Due Internal Refund Pr…" at bounding box center [393, 162] width 244 height 27
select select "PYD"
click at [271, 151] on select "- Select Status - Open Due/Unpaid Paid Incomplete No Tax Due Internal Refund Pr…" at bounding box center [393, 162] width 244 height 27
click at [778, 43] on button "Close" at bounding box center [779, 44] width 18 height 18
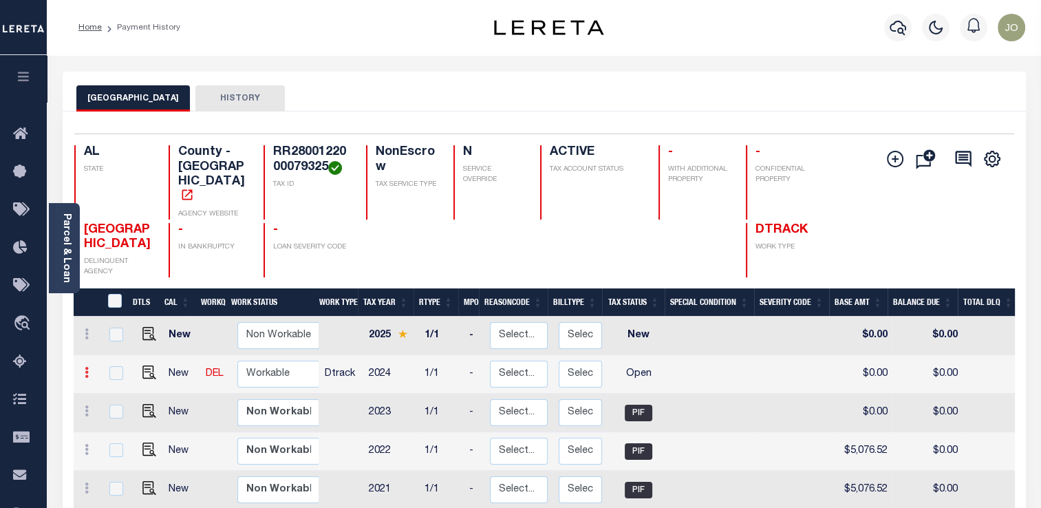
click at [85, 367] on icon at bounding box center [87, 372] width 4 height 11
click at [126, 412] on img at bounding box center [120, 419] width 14 height 14
type input "$0.00"
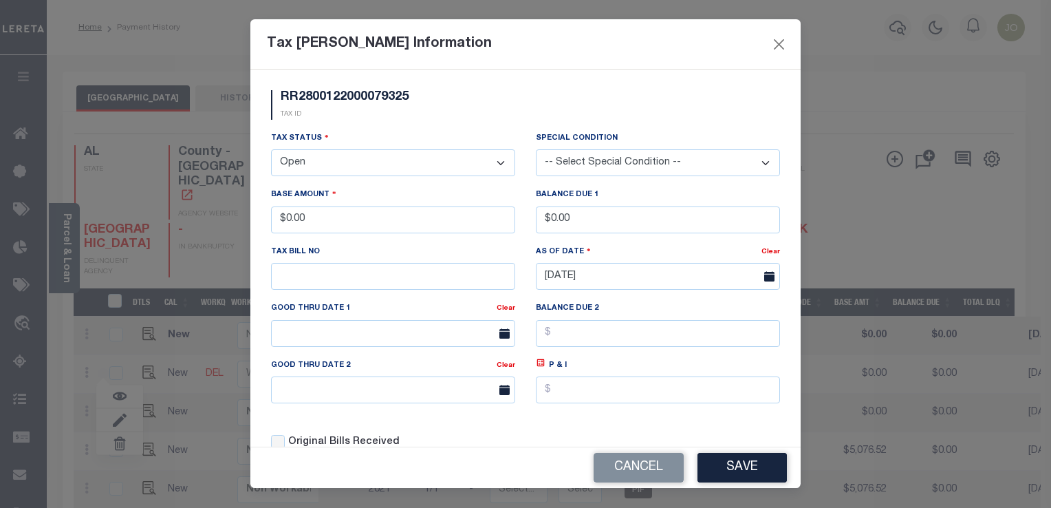
click at [396, 164] on select "- Select Status - Open Due/Unpaid Paid Incomplete No Tax Due Internal Refund Pr…" at bounding box center [393, 162] width 244 height 27
click at [391, 169] on select "- Select Status - Open Due/Unpaid Paid Incomplete No Tax Due Internal Refund Pr…" at bounding box center [393, 162] width 244 height 27
select select "PYD"
click at [271, 151] on select "- Select Status - Open Due/Unpaid Paid Incomplete No Tax Due Internal Refund Pr…" at bounding box center [393, 162] width 244 height 27
click at [715, 466] on button "Save" at bounding box center [742, 468] width 89 height 30
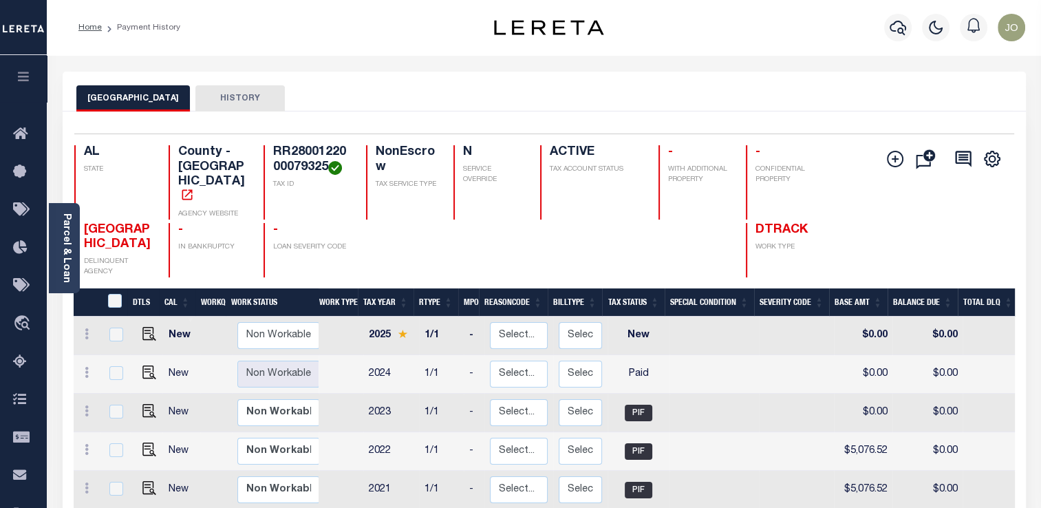
click at [426, 78] on div "JEFFERSON COUNTY HISTORY" at bounding box center [544, 92] width 963 height 40
click at [383, 93] on div "JEFFERSON COUNTY HISTORY" at bounding box center [544, 97] width 936 height 25
